Goal: Transaction & Acquisition: Purchase product/service

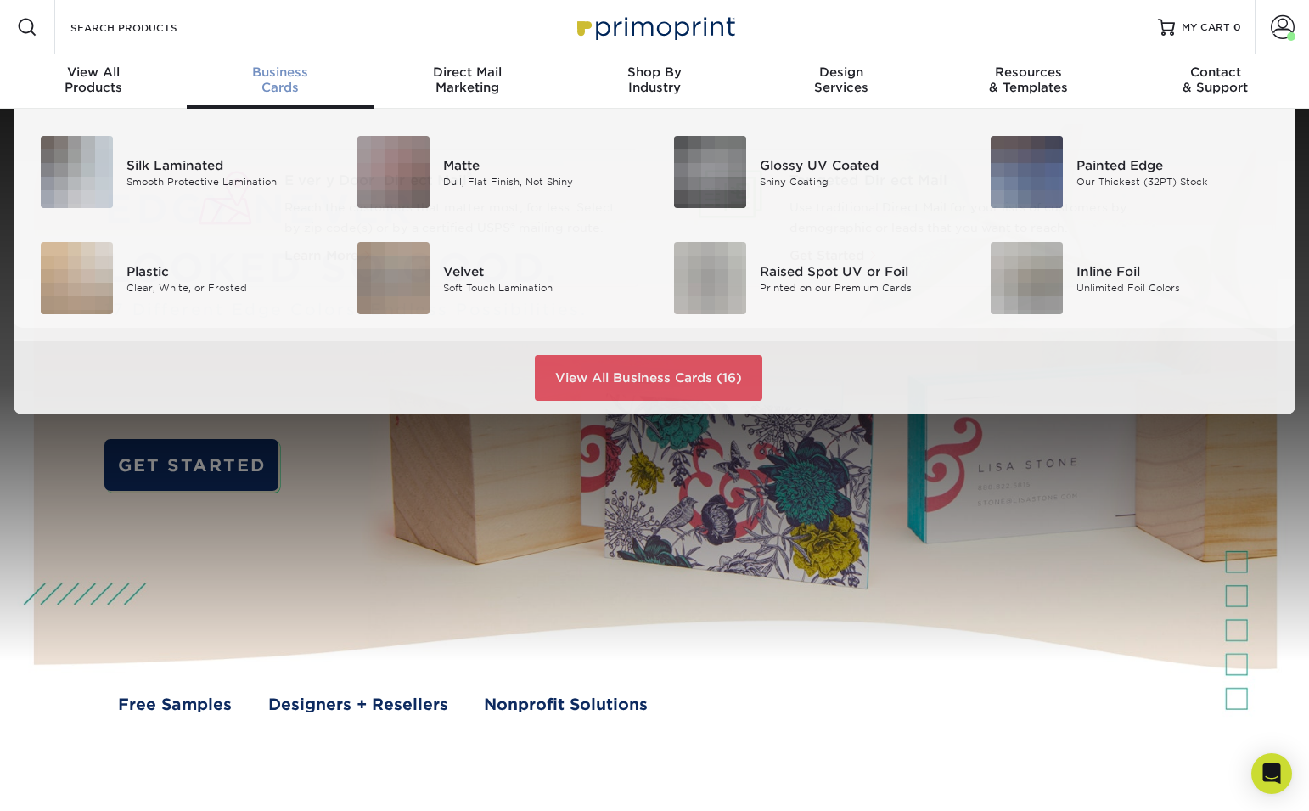
click at [297, 82] on div "Business Cards" at bounding box center [280, 80] width 187 height 31
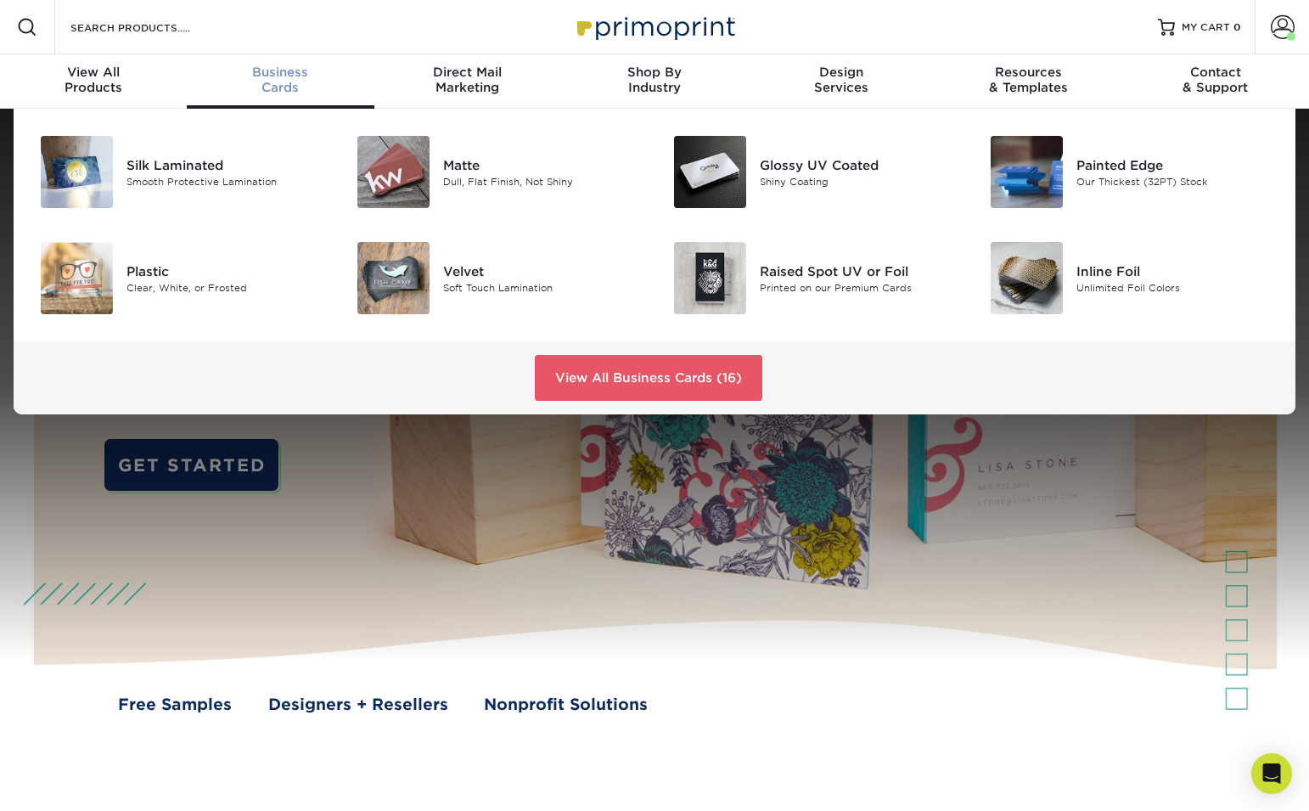
click at [261, 76] on span "Business" at bounding box center [280, 72] width 187 height 15
click at [632, 378] on link "View All Business Cards (16)" at bounding box center [649, 378] width 228 height 46
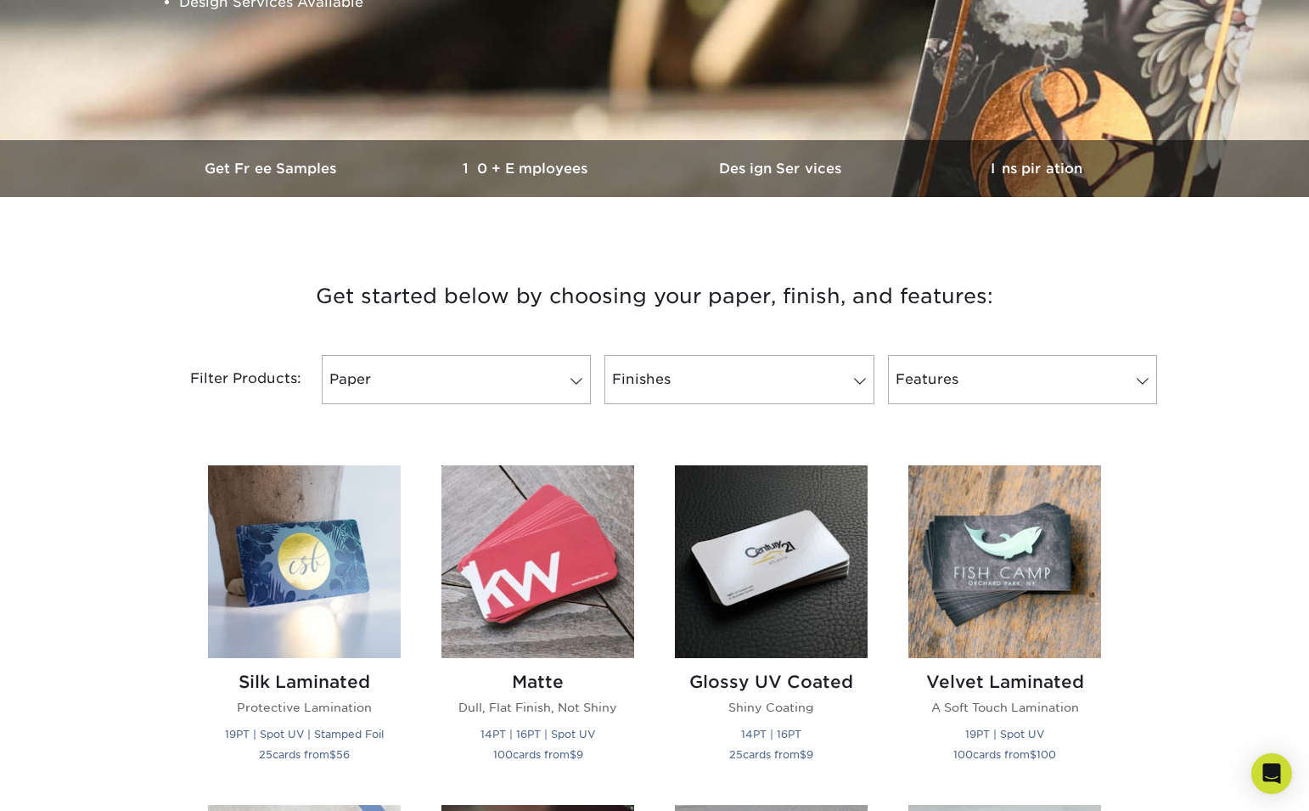
scroll to position [391, 0]
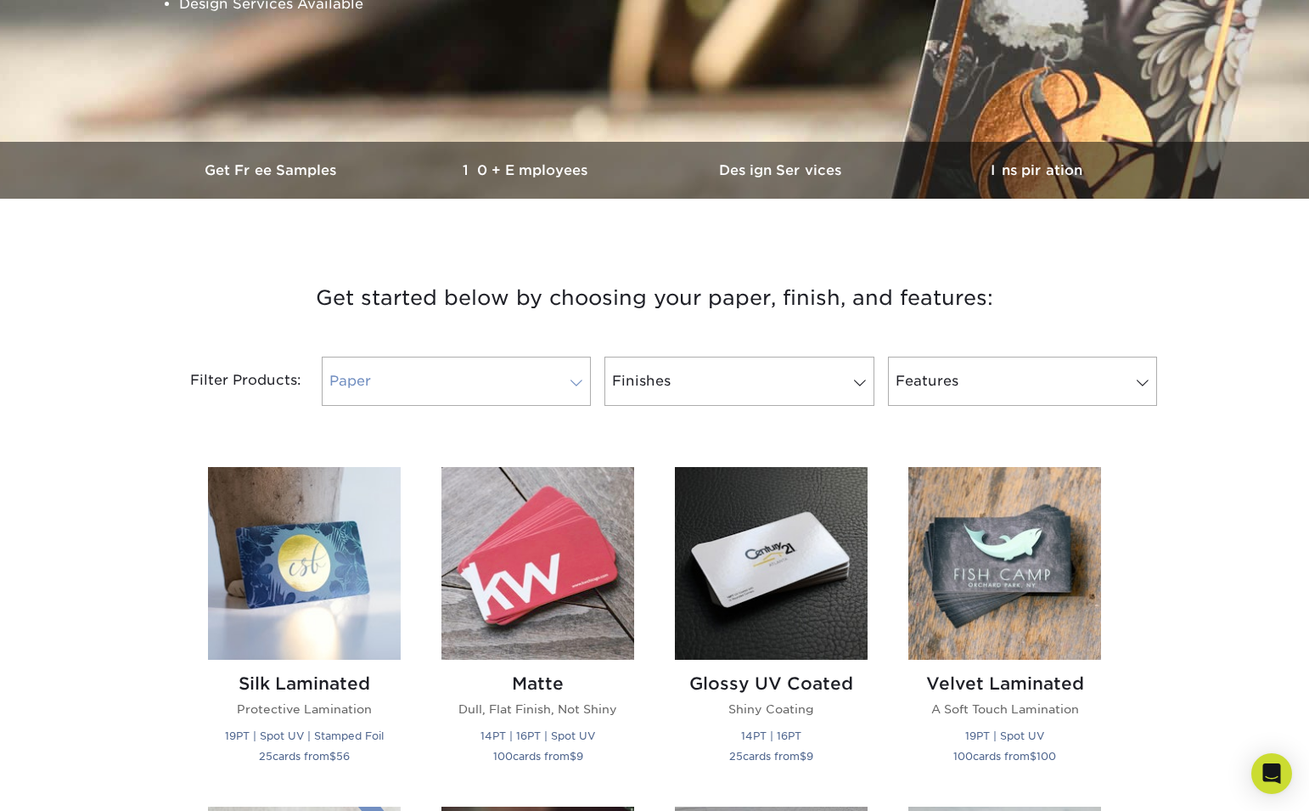
click at [572, 378] on span at bounding box center [577, 383] width 24 height 14
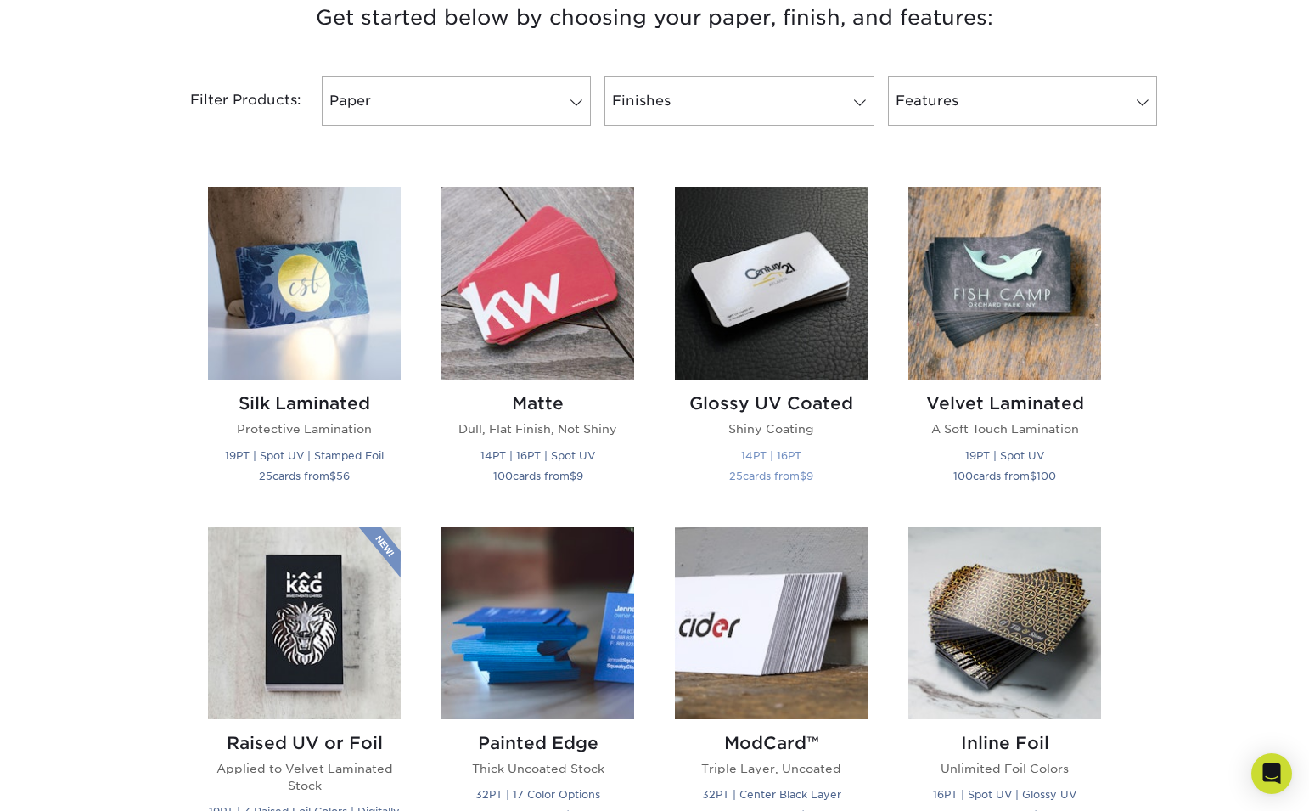
scroll to position [677, 0]
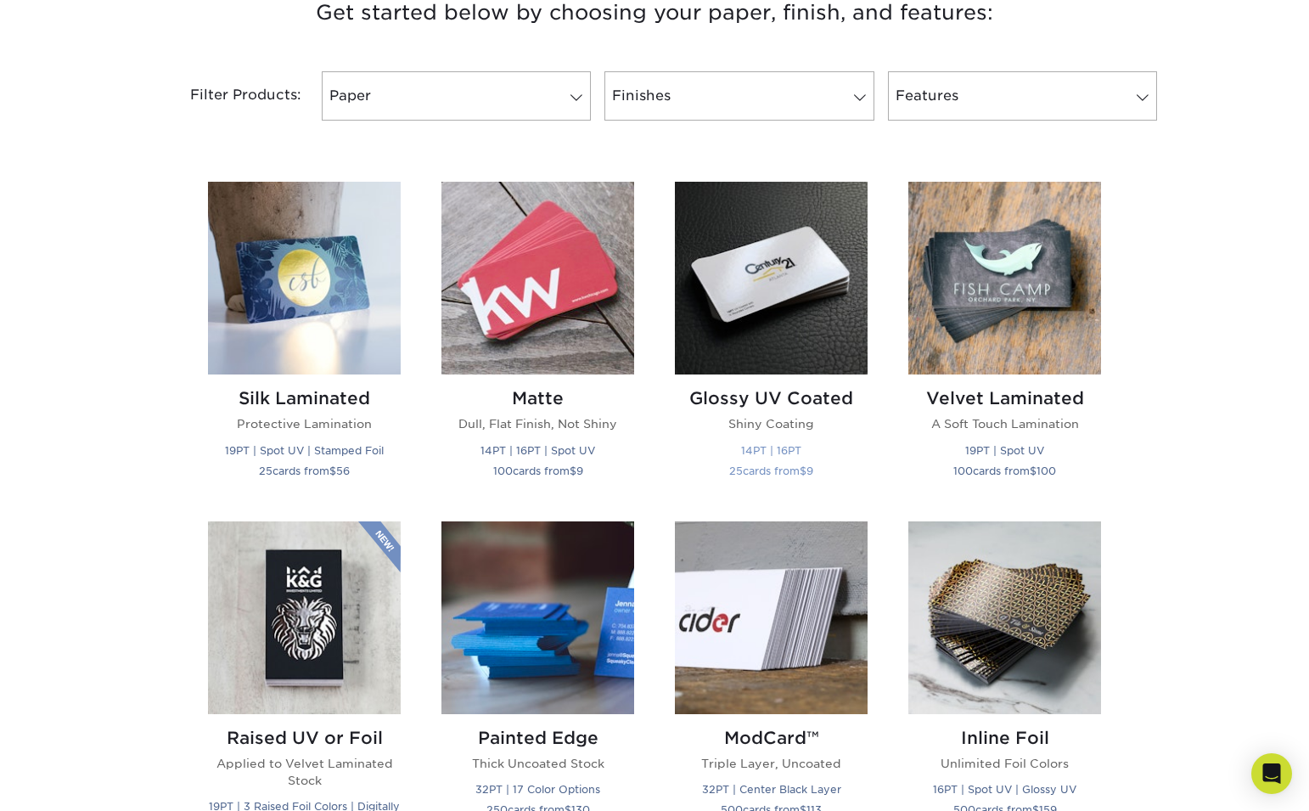
click at [771, 334] on img at bounding box center [771, 278] width 193 height 193
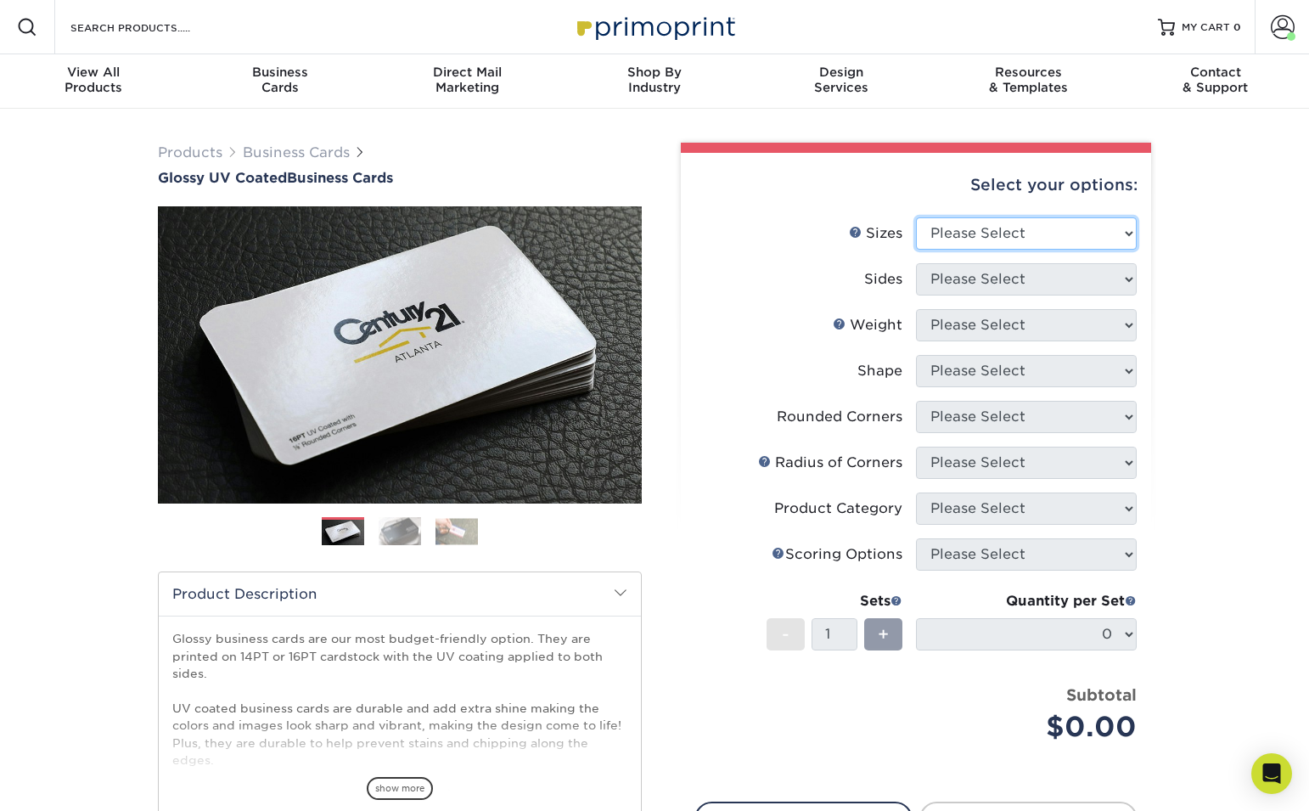
click at [1127, 233] on select "Please Select 1.5" x 3.5" - Mini 1.75" x 3.5" - Mini 2" x 2" - Square 2" x 3" -…" at bounding box center [1026, 233] width 221 height 32
click at [1121, 221] on select "Please Select 1.5" x 3.5" - Mini 1.75" x 3.5" - Mini 2" x 2" - Square 2" x 3" -…" at bounding box center [1026, 233] width 221 height 32
select select "2.00x3.50"
click at [916, 217] on select "Please Select 1.5" x 3.5" - Mini 1.75" x 3.5" - Mini 2" x 2" - Square 2" x 3" -…" at bounding box center [1026, 233] width 221 height 32
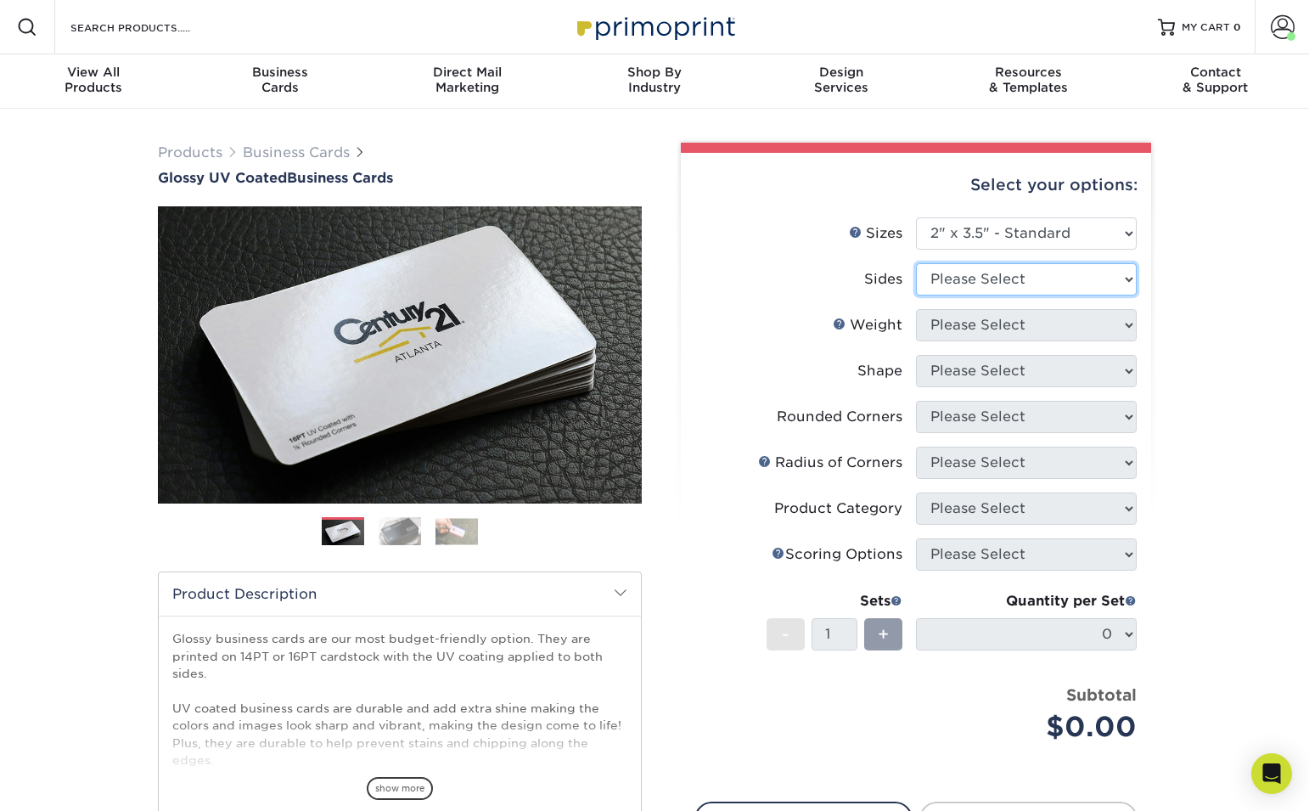
click at [1076, 279] on select "Please Select Print Both Sides Print Front Only" at bounding box center [1026, 279] width 221 height 32
select select "13abbda7-1d64-4f25-8bb2-c179b224825d"
click at [916, 263] on select "Please Select Print Both Sides Print Front Only" at bounding box center [1026, 279] width 221 height 32
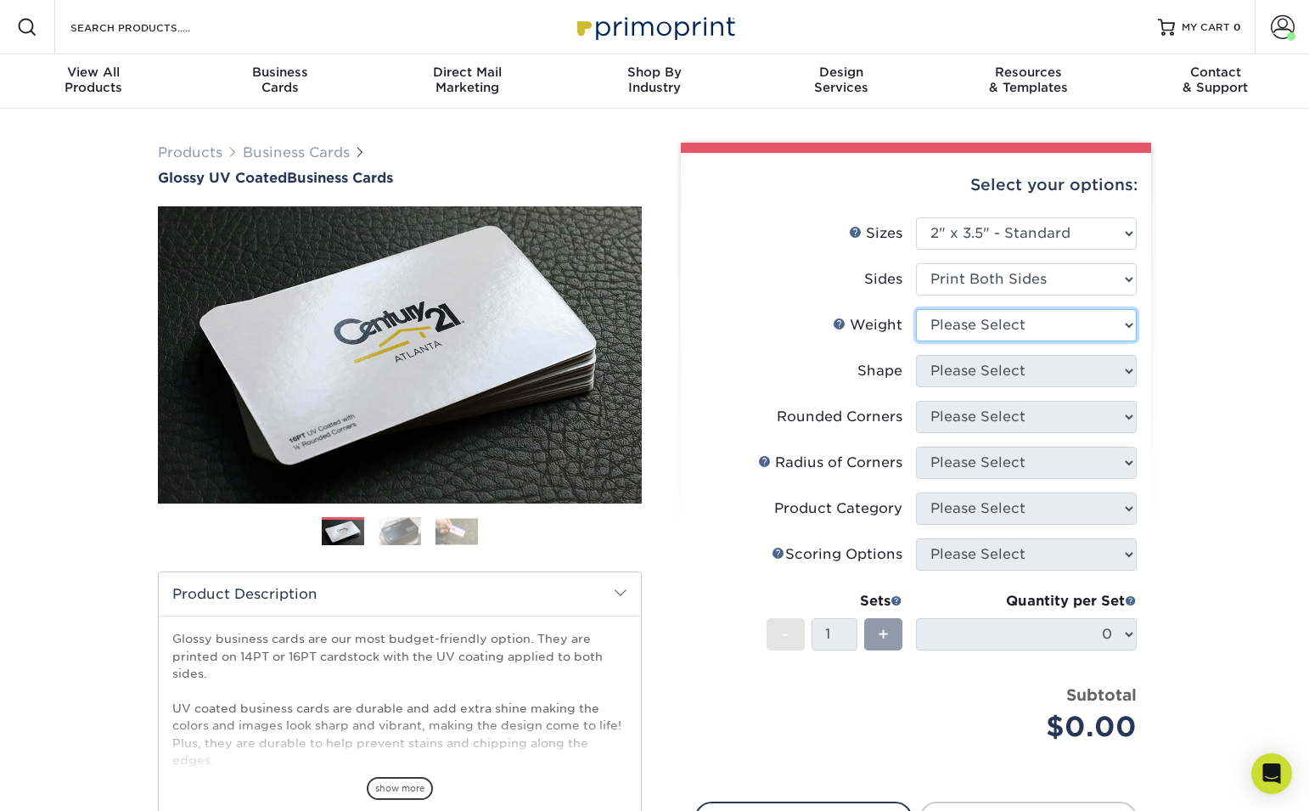
click at [1102, 323] on select "Please Select 16PT 14PT" at bounding box center [1026, 325] width 221 height 32
select select "16PT"
click at [916, 309] on select "Please Select 16PT 14PT" at bounding box center [1026, 325] width 221 height 32
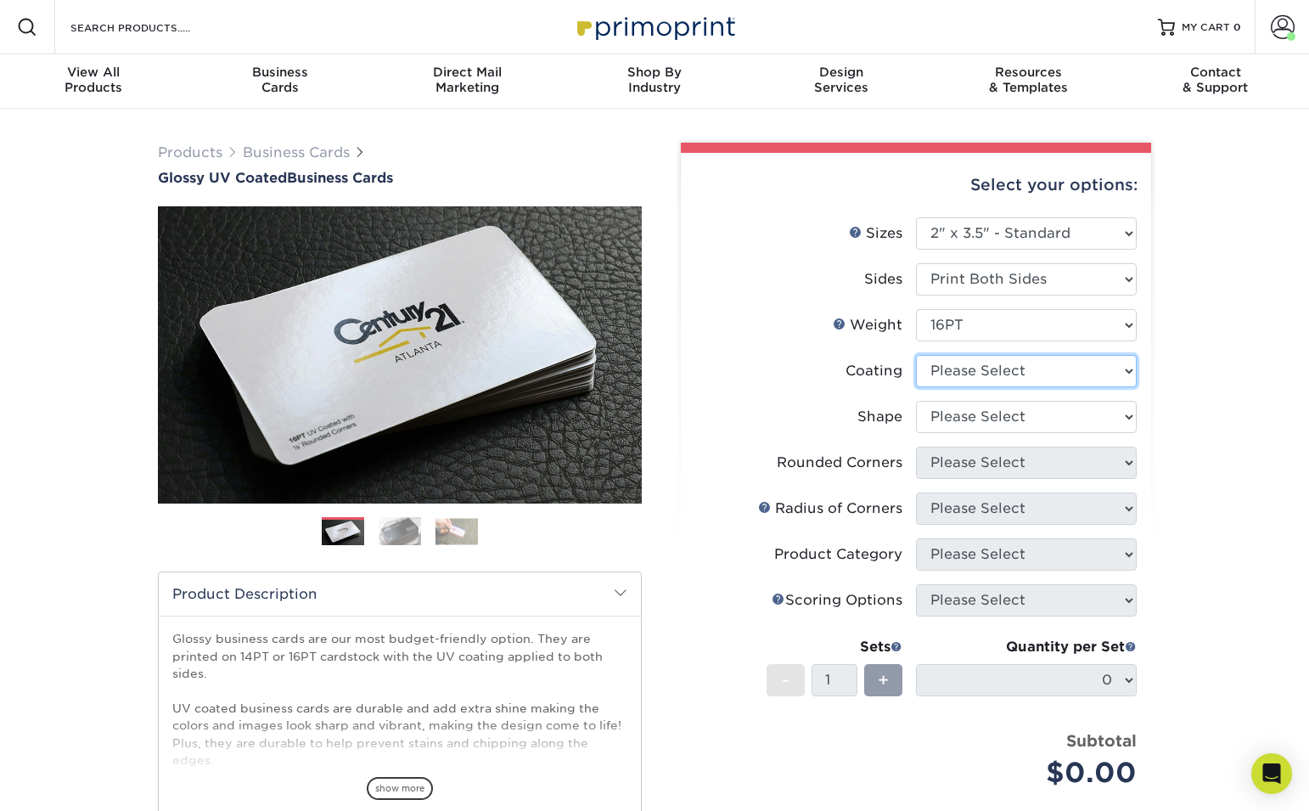
click at [1079, 373] on select at bounding box center [1026, 371] width 221 height 32
select select "ae367451-b2b8-45df-a344-0f05b6a12993"
click at [916, 355] on select at bounding box center [1026, 371] width 221 height 32
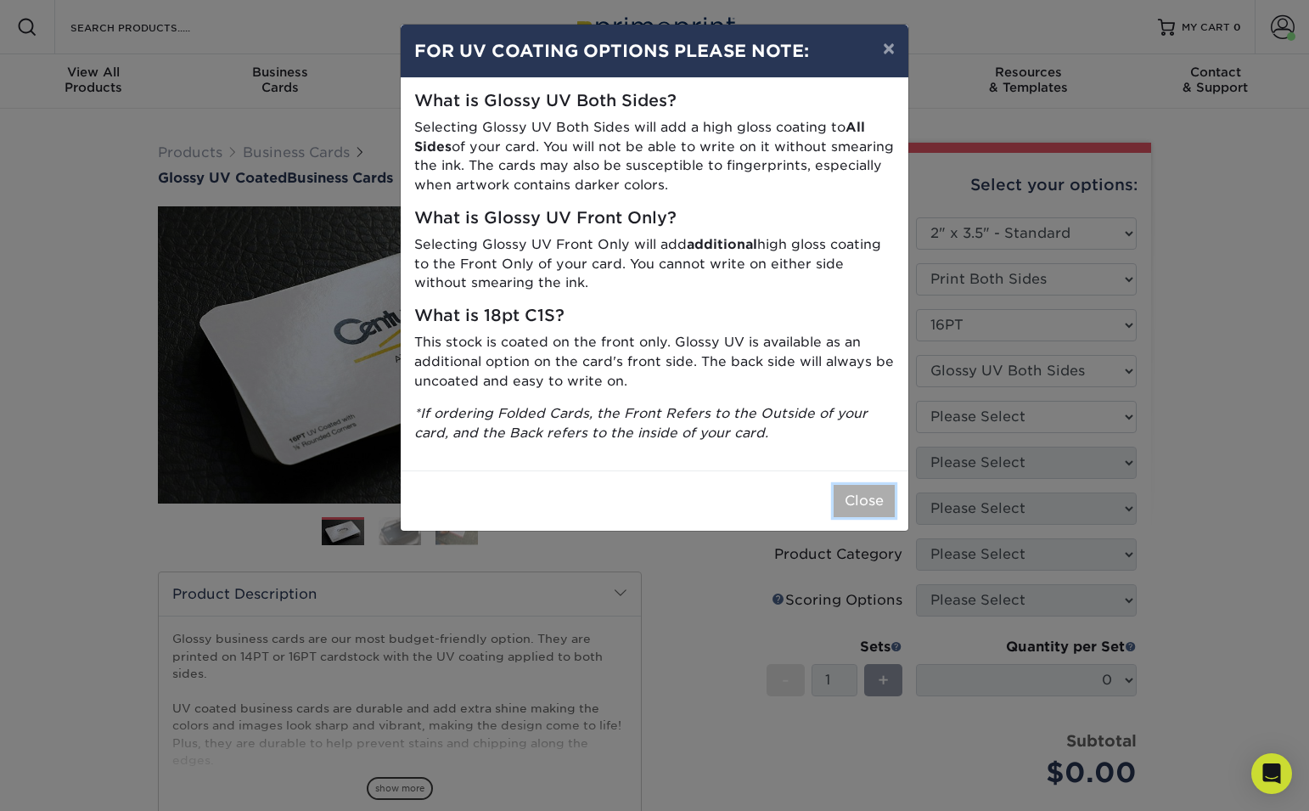
drag, startPoint x: 870, startPoint y: 497, endPoint x: 926, endPoint y: 489, distance: 56.7
click at [870, 497] on button "Close" at bounding box center [864, 501] width 61 height 32
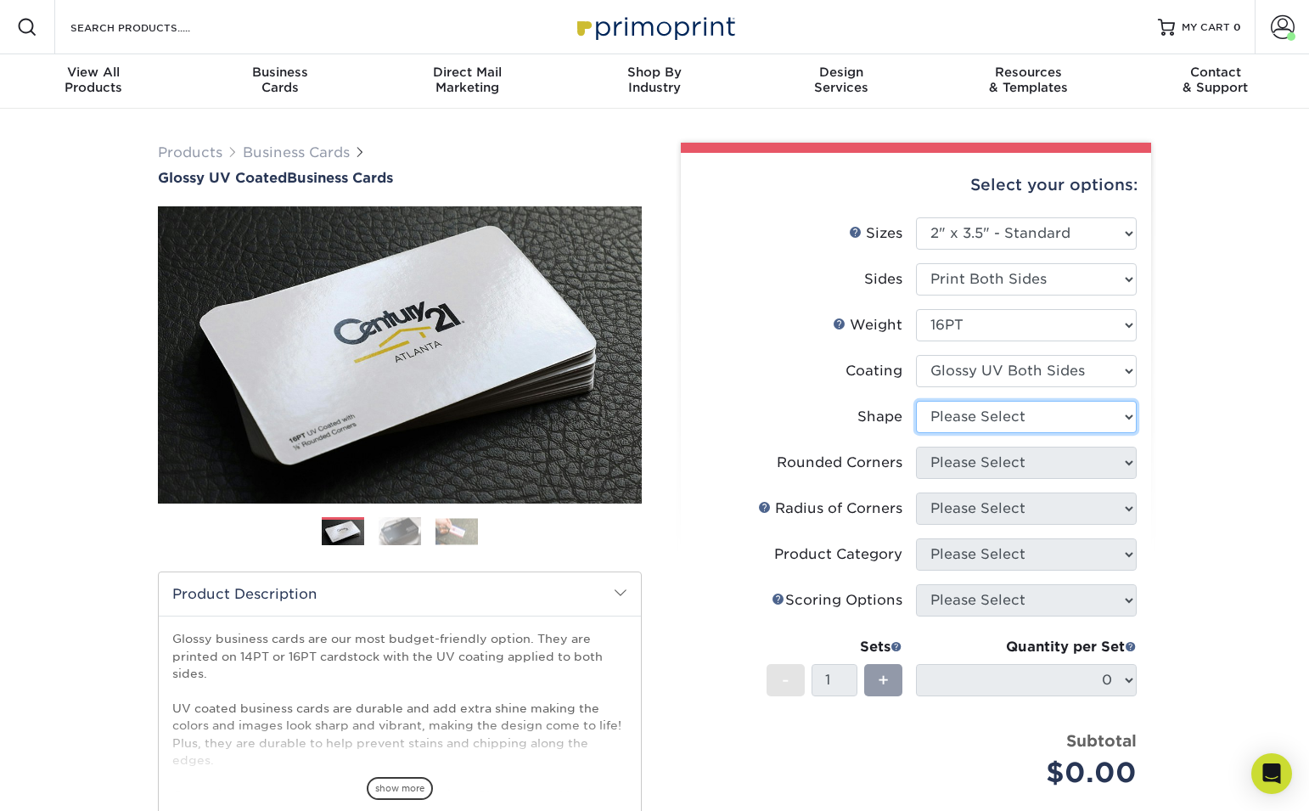
click at [1088, 413] on select "Please Select Standard Oval" at bounding box center [1026, 417] width 221 height 32
click at [916, 401] on select "Please Select Standard Oval" at bounding box center [1026, 417] width 221 height 32
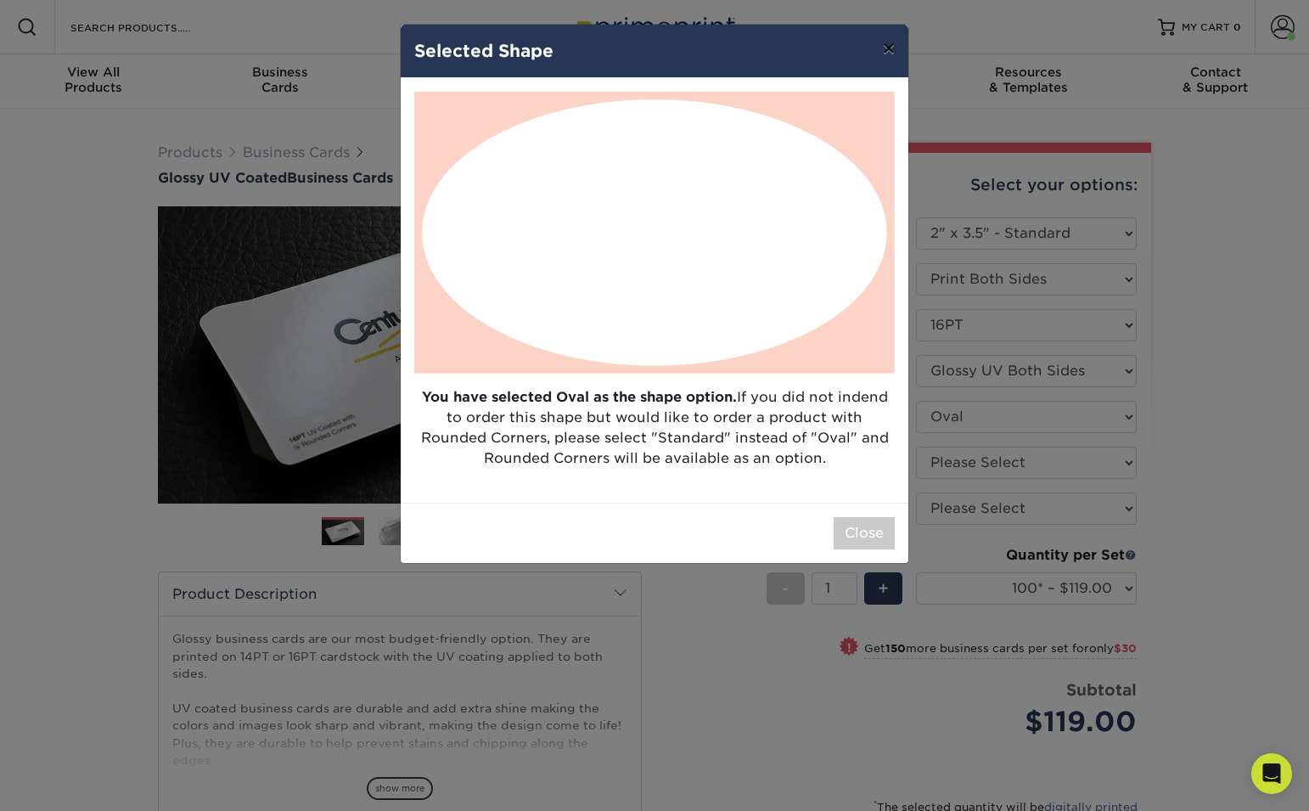
click at [887, 49] on button "×" at bounding box center [888, 49] width 39 height 48
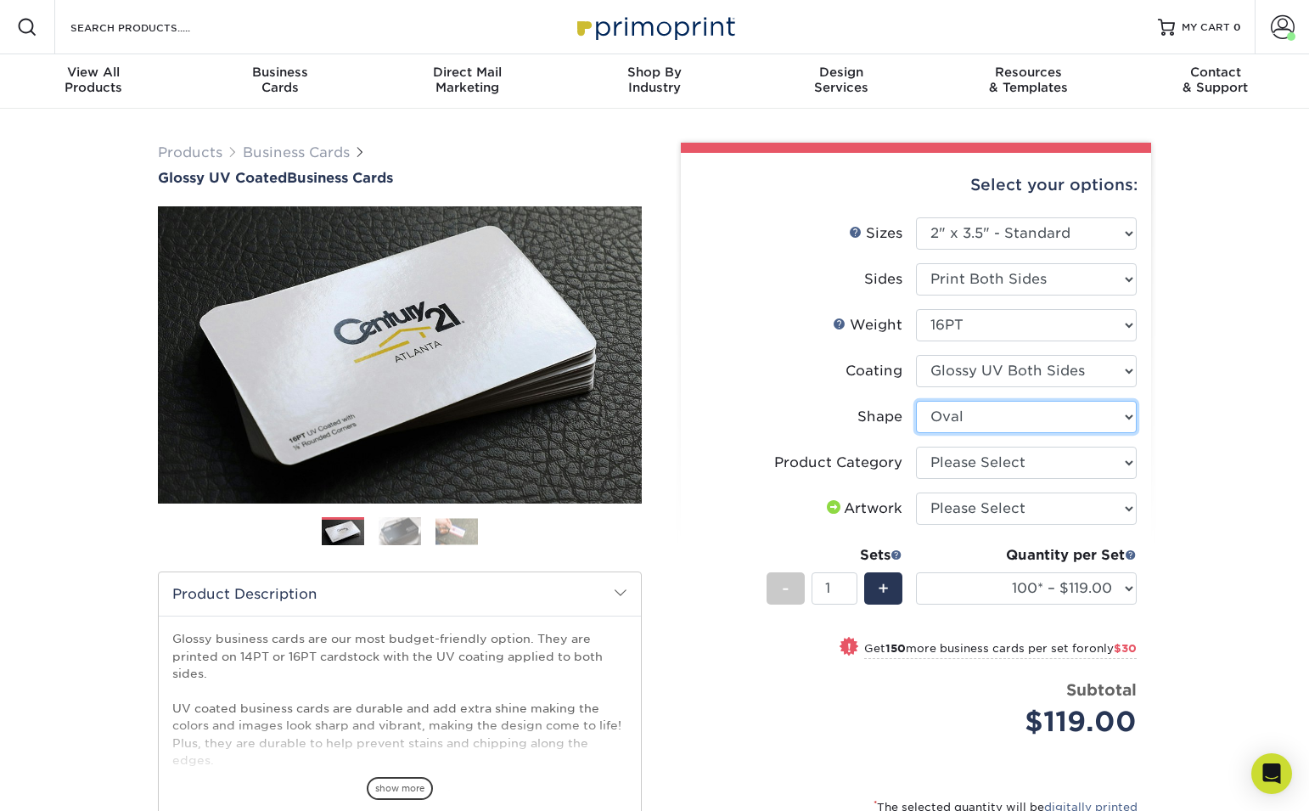
click at [1099, 412] on select "Please Select Standard Oval" at bounding box center [1026, 417] width 221 height 32
select select "standard"
click at [916, 401] on select "Please Select Standard Oval" at bounding box center [1026, 417] width 221 height 32
select select
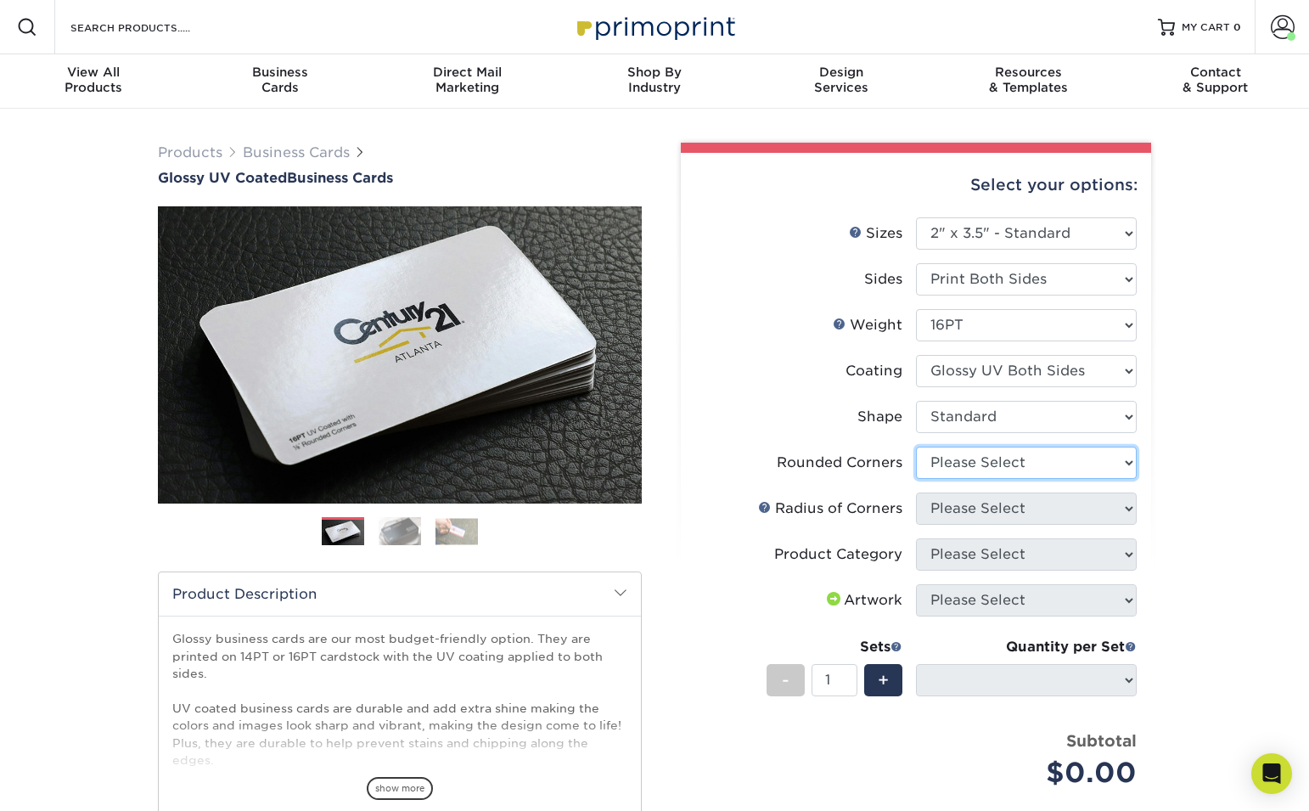
click at [1030, 459] on select "Please Select Yes - Round 2 Corners Yes - Round 4 Corners No" at bounding box center [1026, 463] width 221 height 32
select select "7672df9e-0e0a-464d-8e1f-920c575e4da3"
click at [916, 447] on select "Please Select Yes - Round 2 Corners Yes - Round 4 Corners No" at bounding box center [1026, 463] width 221 height 32
select select "-1"
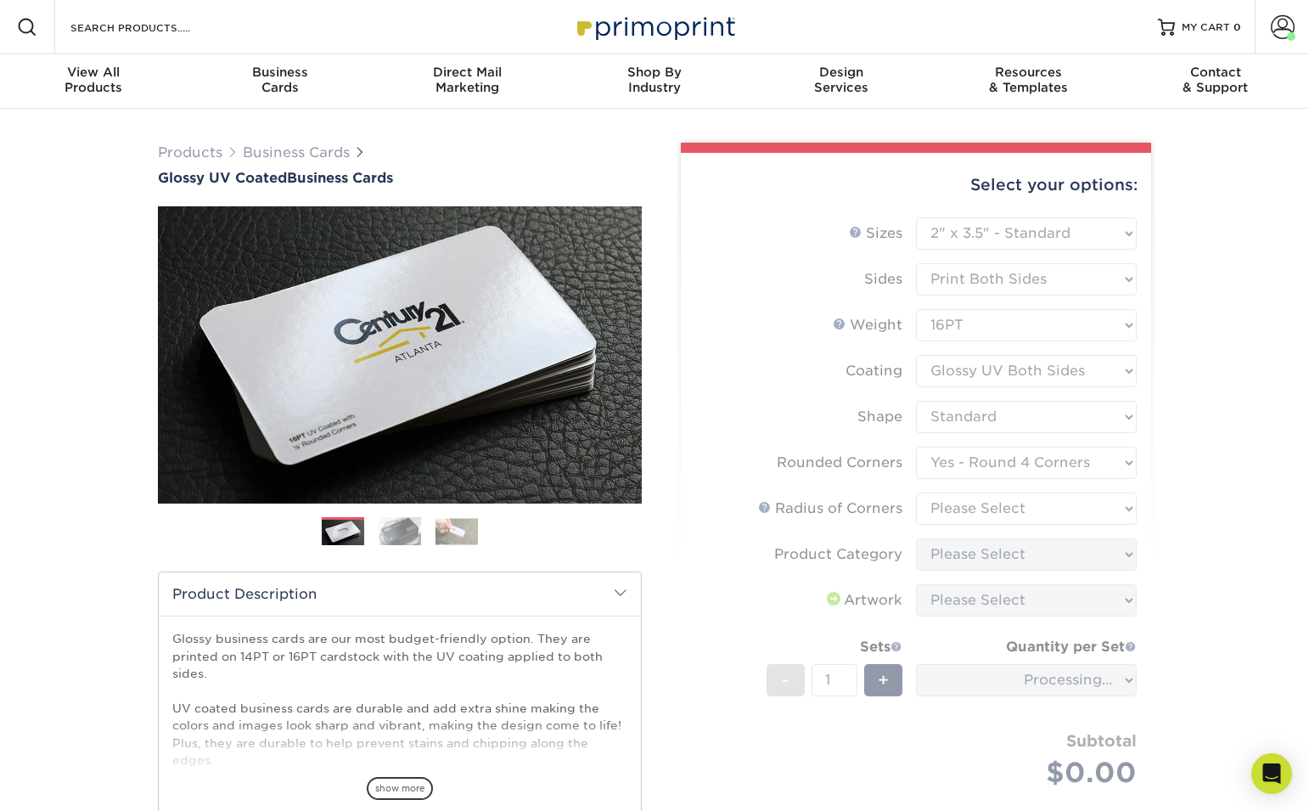
click at [1038, 511] on form "Sizes Help Sizes Please Select 1.5" x 3.5" - Mini 1.75" x 3.5" - Mini 2" x 2" -…" at bounding box center [915, 522] width 443 height 610
click at [1045, 517] on form "Sizes Help Sizes Please Select 1.5" x 3.5" - Mini 1.75" x 3.5" - Mini 2" x 2" -…" at bounding box center [915, 522] width 443 height 610
click at [1052, 506] on form "Sizes Help Sizes Please Select 1.5" x 3.5" - Mini 1.75" x 3.5" - Mini 2" x 2" -…" at bounding box center [915, 522] width 443 height 610
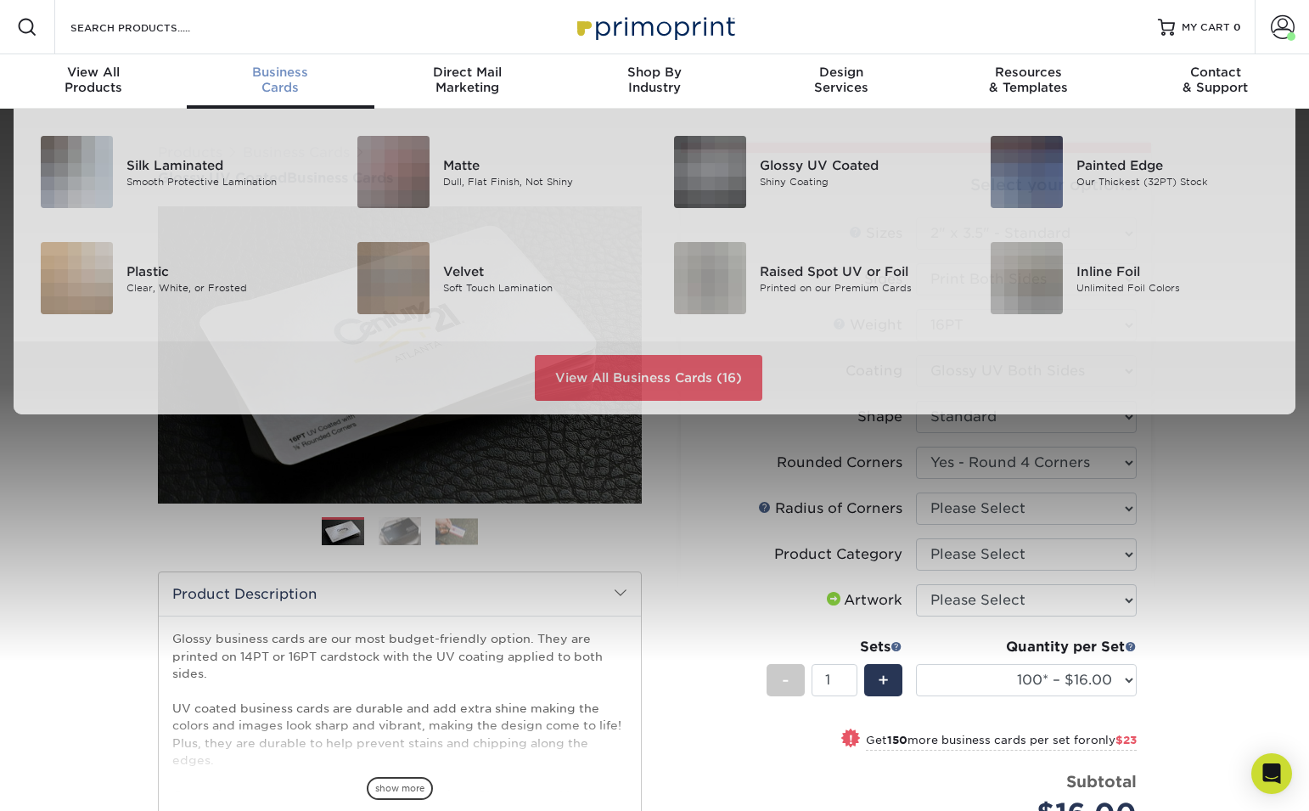
click at [261, 91] on div "Business Cards" at bounding box center [280, 80] width 187 height 31
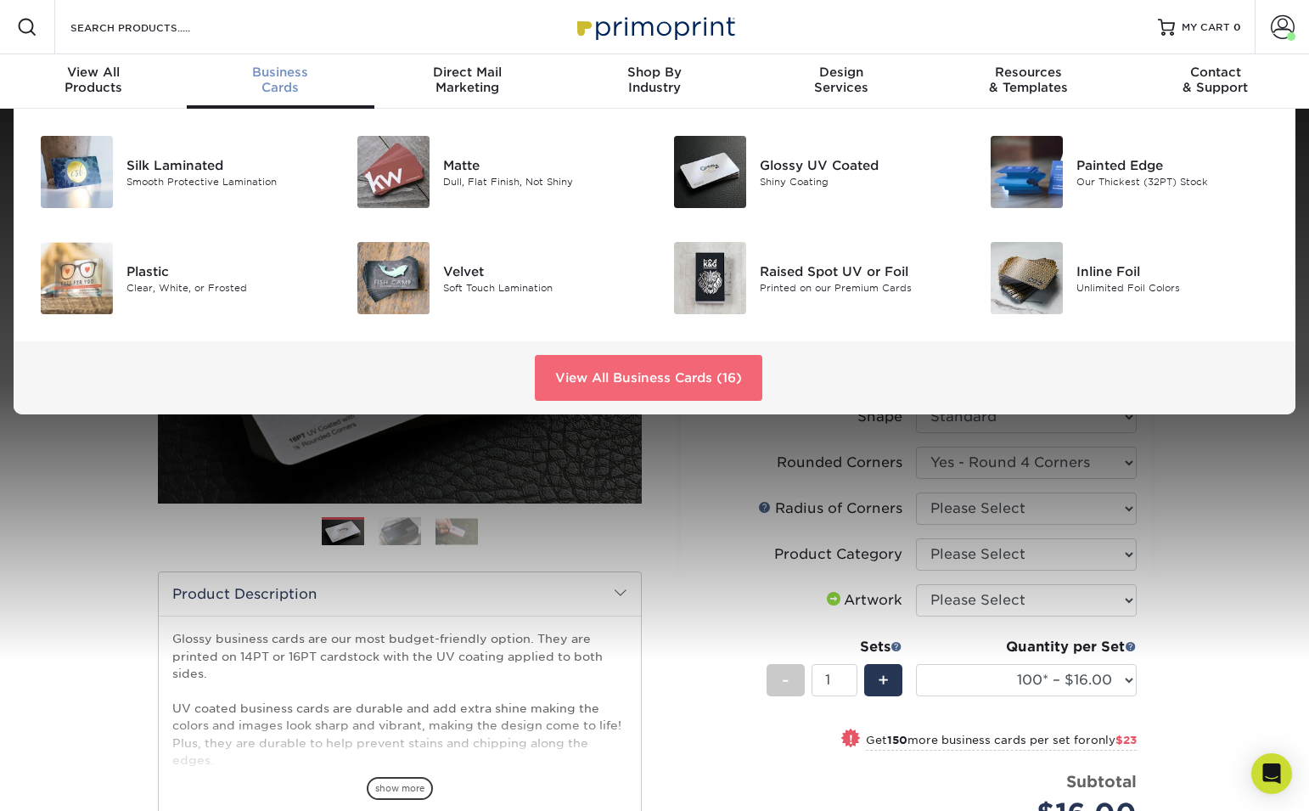
click at [598, 369] on link "View All Business Cards (16)" at bounding box center [649, 378] width 228 height 46
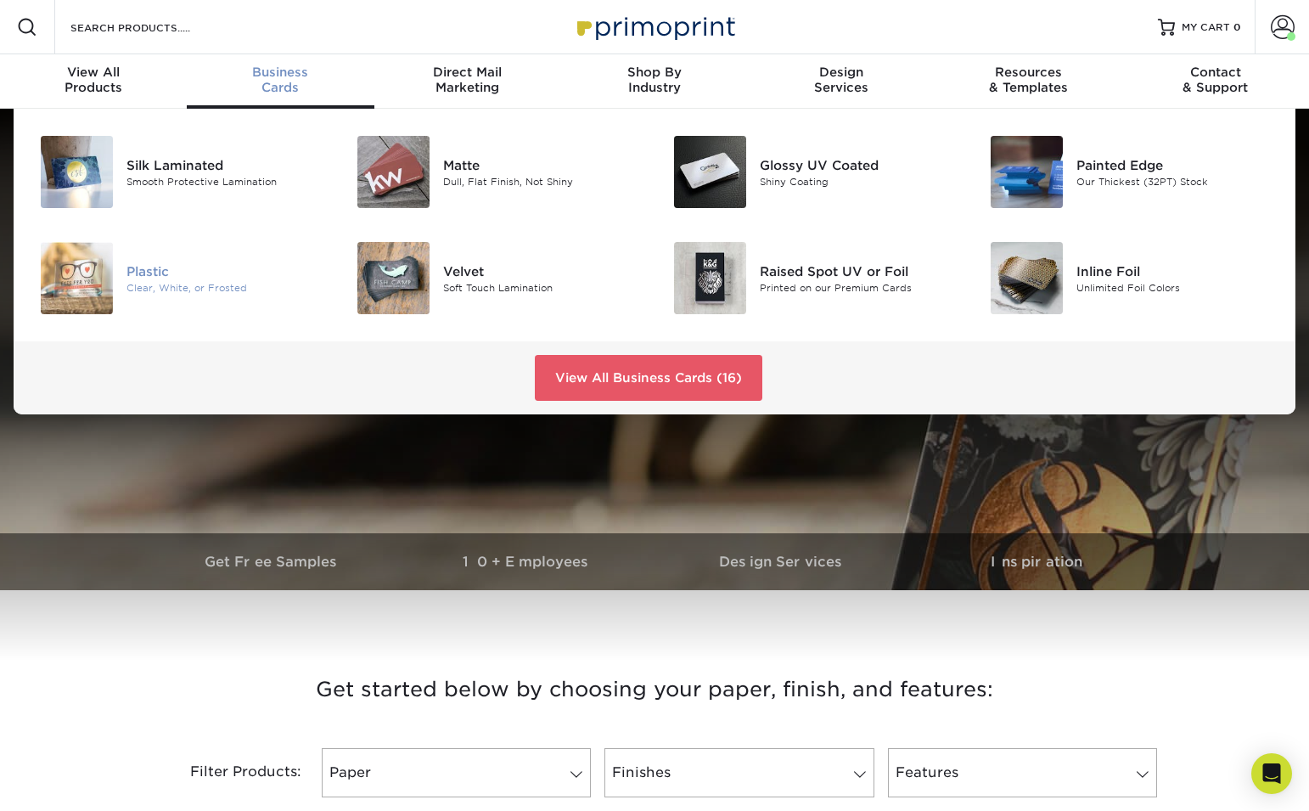
click at [148, 281] on div "Clear, White, or Frosted" at bounding box center [225, 287] width 199 height 14
